Goal: Find specific page/section: Find specific page/section

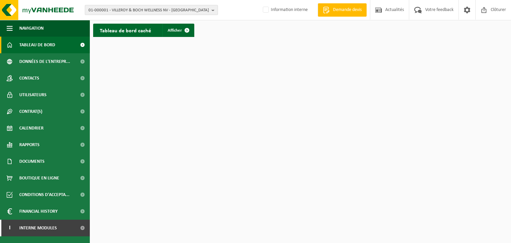
click at [108, 7] on span "01-000001 - VILLEROY & BOCH WELLNESS NV - [GEOGRAPHIC_DATA]" at bounding box center [148, 10] width 120 height 10
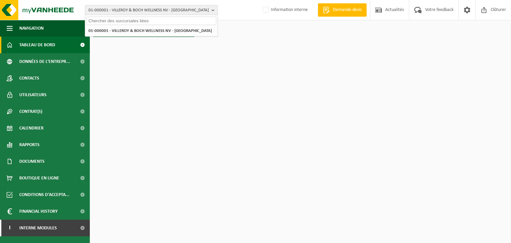
paste input "‪‪‪10-954382"
type input "‪‪‪10-954382"
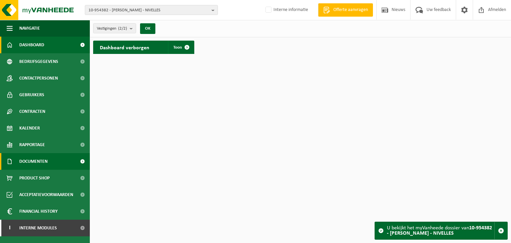
click at [53, 159] on link "Documenten" at bounding box center [45, 161] width 90 height 17
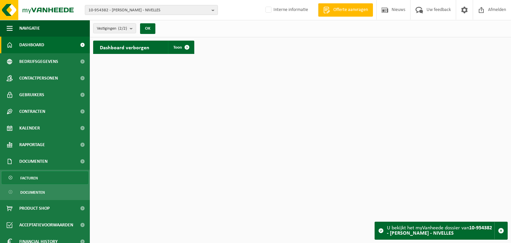
click at [51, 180] on link "Facturen" at bounding box center [45, 177] width 86 height 13
